Goal: Entertainment & Leisure: Consume media (video, audio)

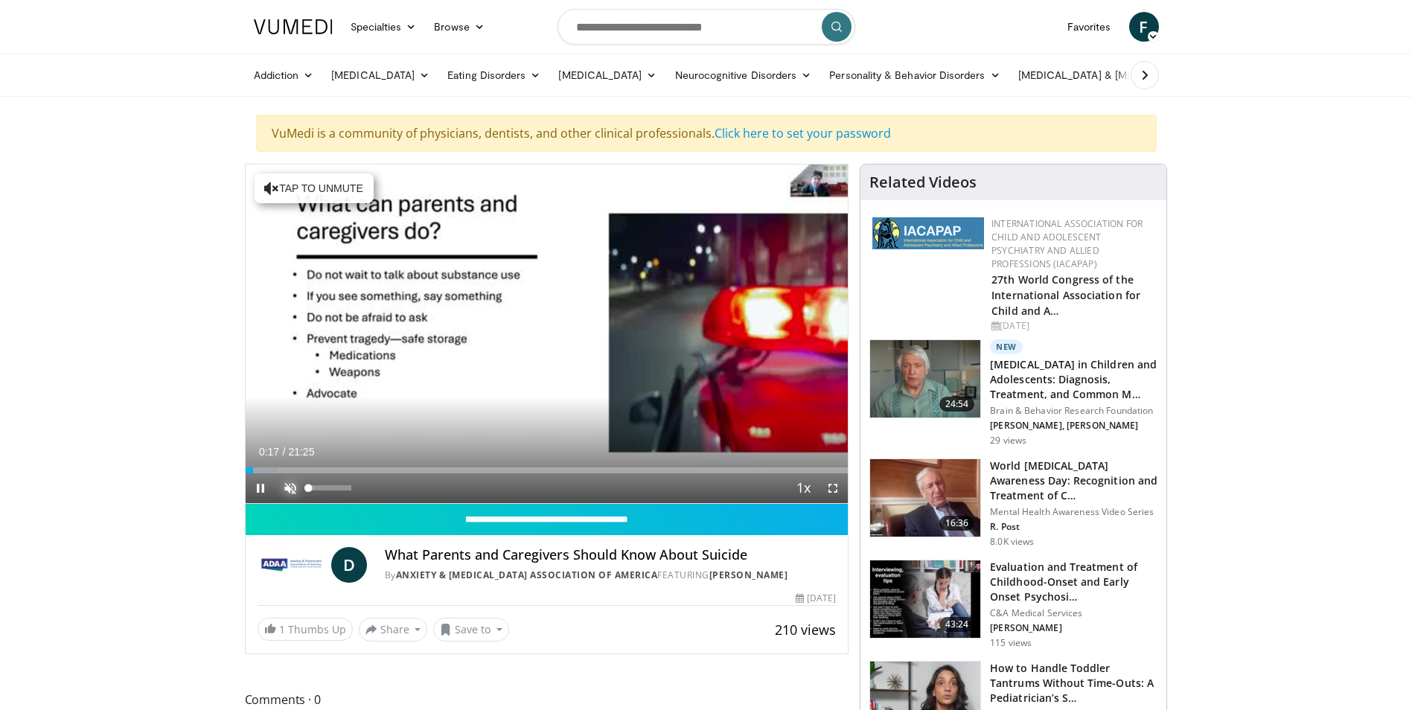
click at [290, 486] on span "Video Player" at bounding box center [290, 488] width 30 height 30
